Goal: Contribute content

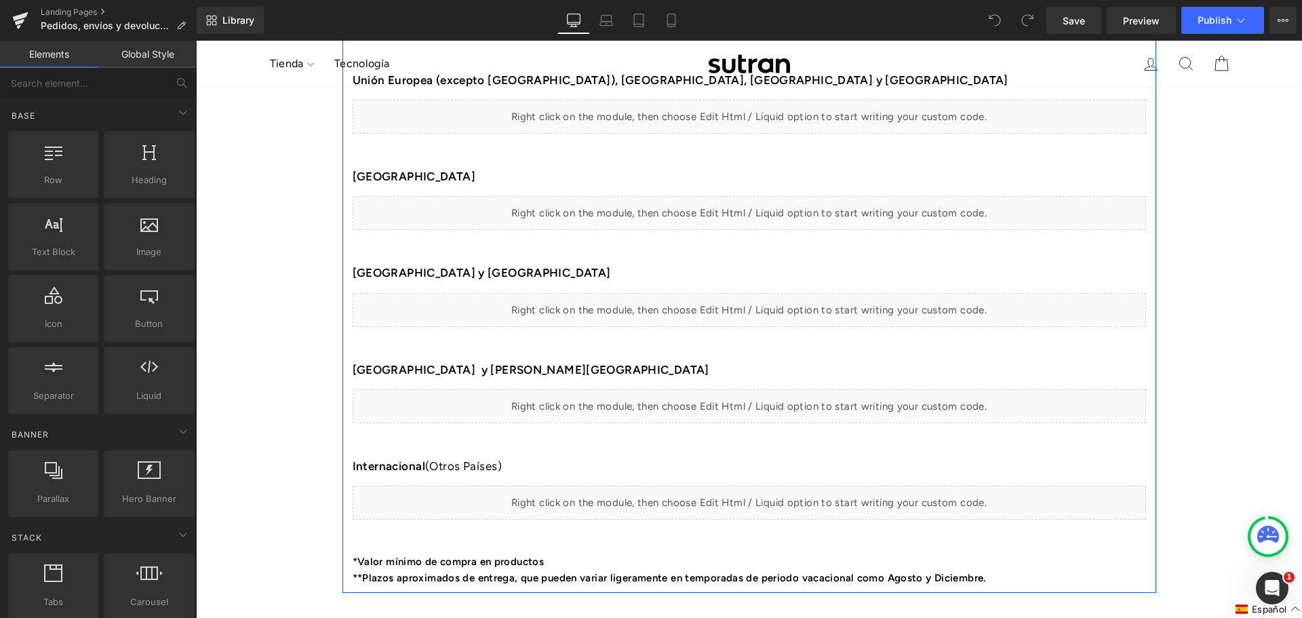
scroll to position [950, 0]
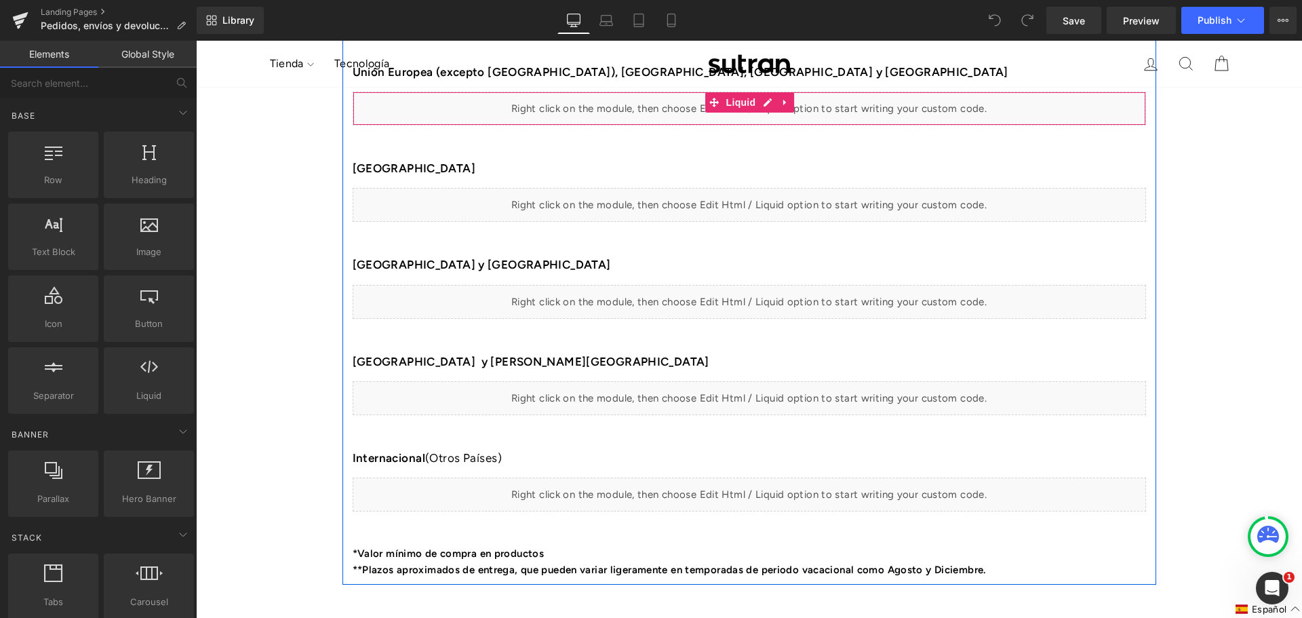
click at [691, 106] on div "Liquid" at bounding box center [750, 109] width 794 height 34
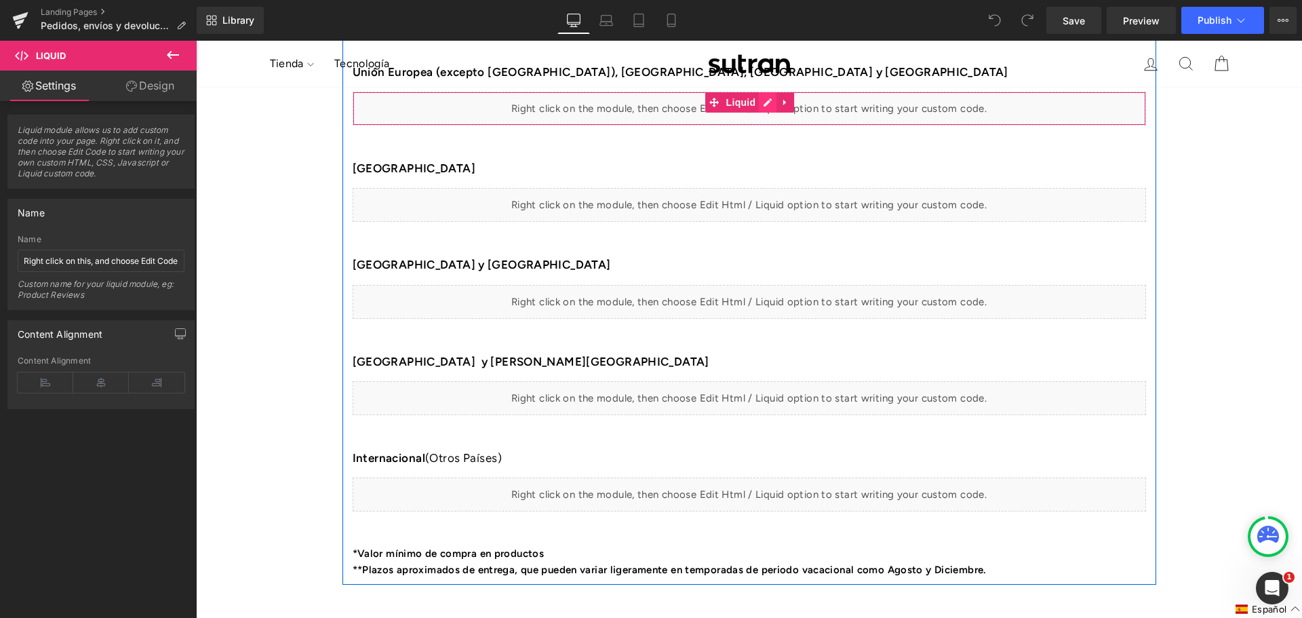
click at [760, 106] on div "Liquid" at bounding box center [750, 109] width 794 height 34
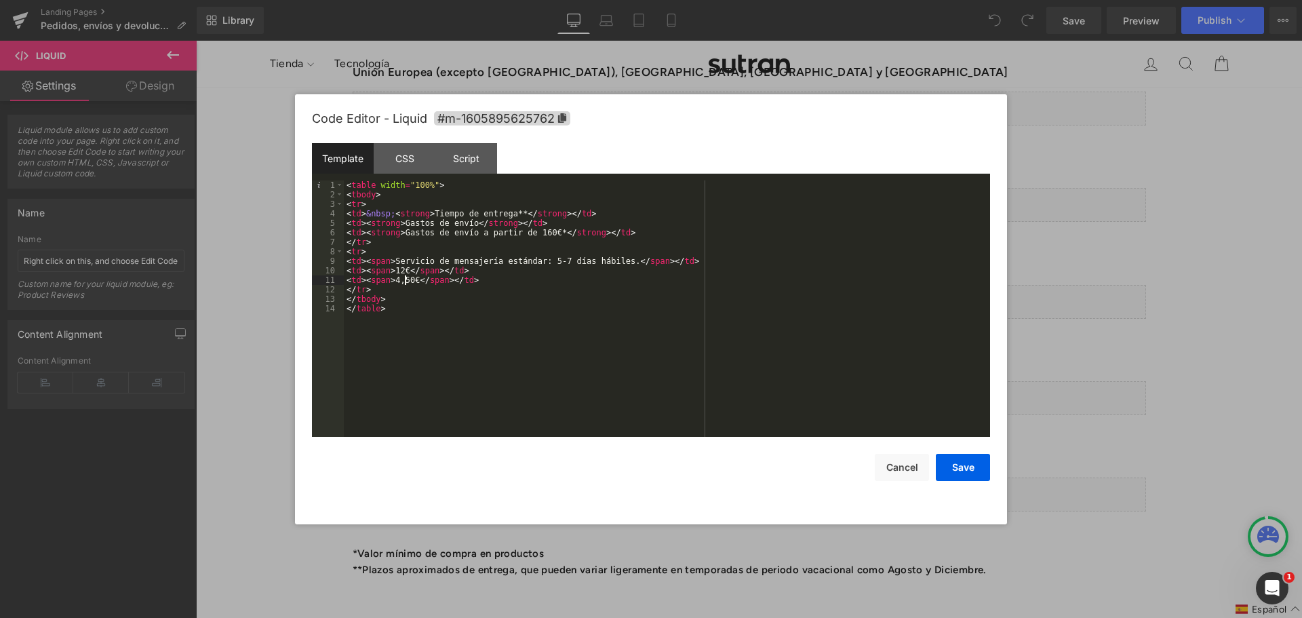
click at [407, 281] on div "< table width = "100%" > < tbody > < tr > < td > &nbsp; < strong > Tiempo de en…" at bounding box center [667, 317] width 646 height 275
click at [969, 467] on button "Save" at bounding box center [963, 467] width 54 height 27
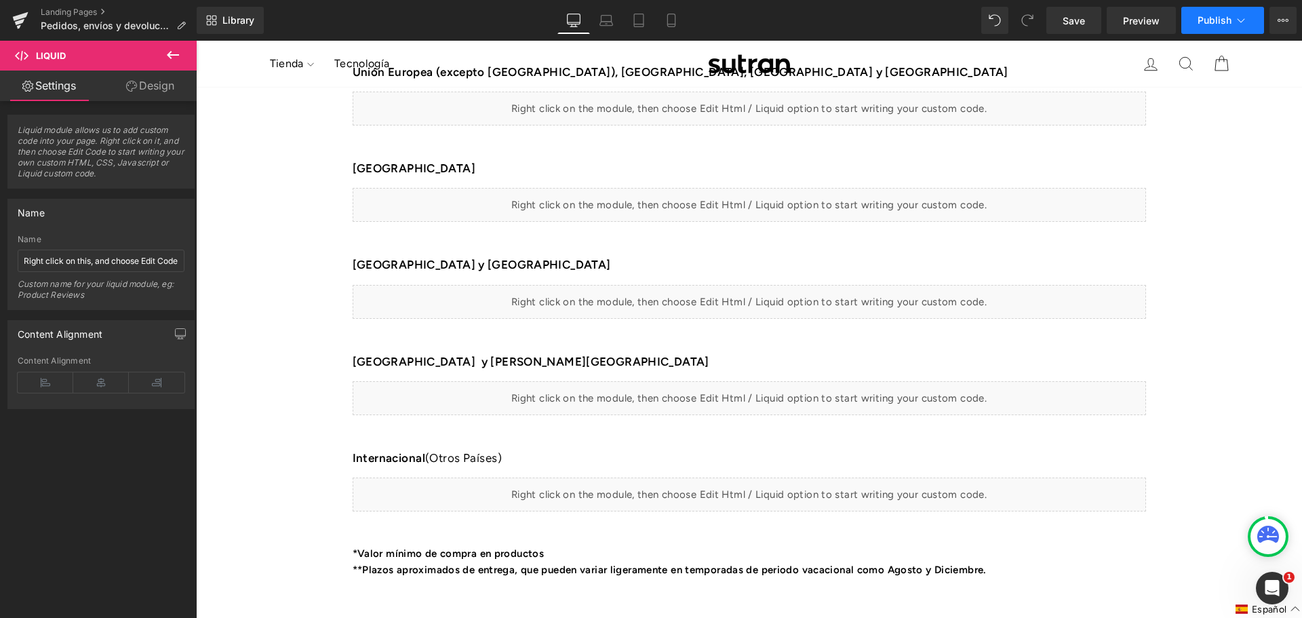
click at [1219, 27] on button "Publish" at bounding box center [1223, 20] width 83 height 27
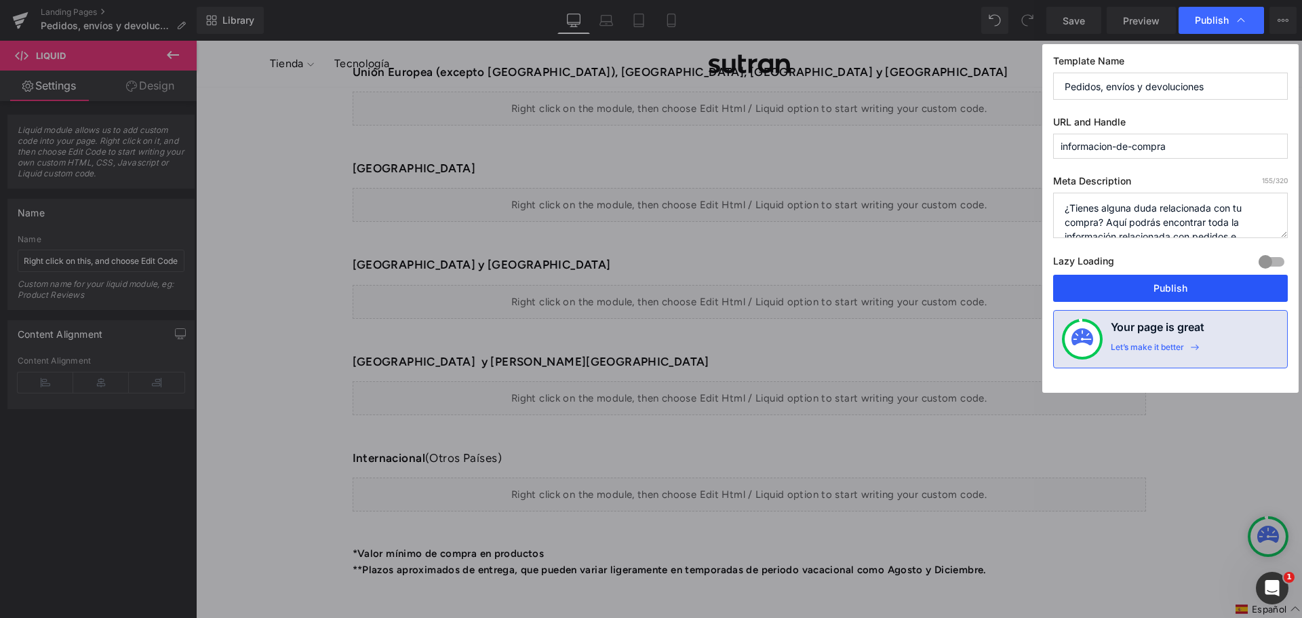
drag, startPoint x: 1236, startPoint y: 279, endPoint x: 1022, endPoint y: 231, distance: 219.8
click at [1236, 279] on button "Publish" at bounding box center [1170, 288] width 235 height 27
